Goal: Find specific page/section: Find specific page/section

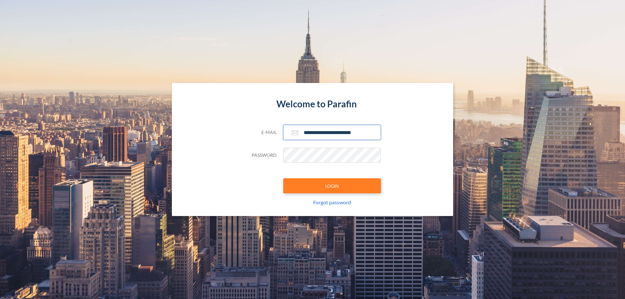
type input "**********"
click at [332, 186] on button "LOGIN" at bounding box center [332, 185] width 98 height 15
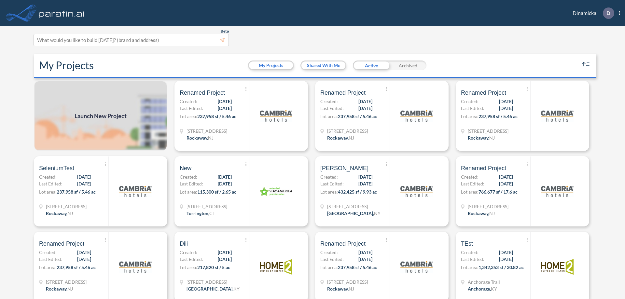
scroll to position [2, 0]
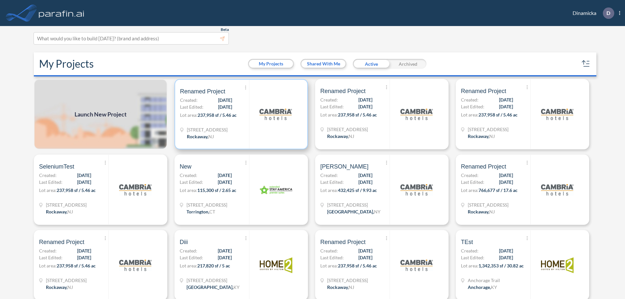
click at [240, 114] on p "Lot area: 237,958 sf / 5.46 ac" at bounding box center [214, 116] width 69 height 9
